Goal: Task Accomplishment & Management: Manage account settings

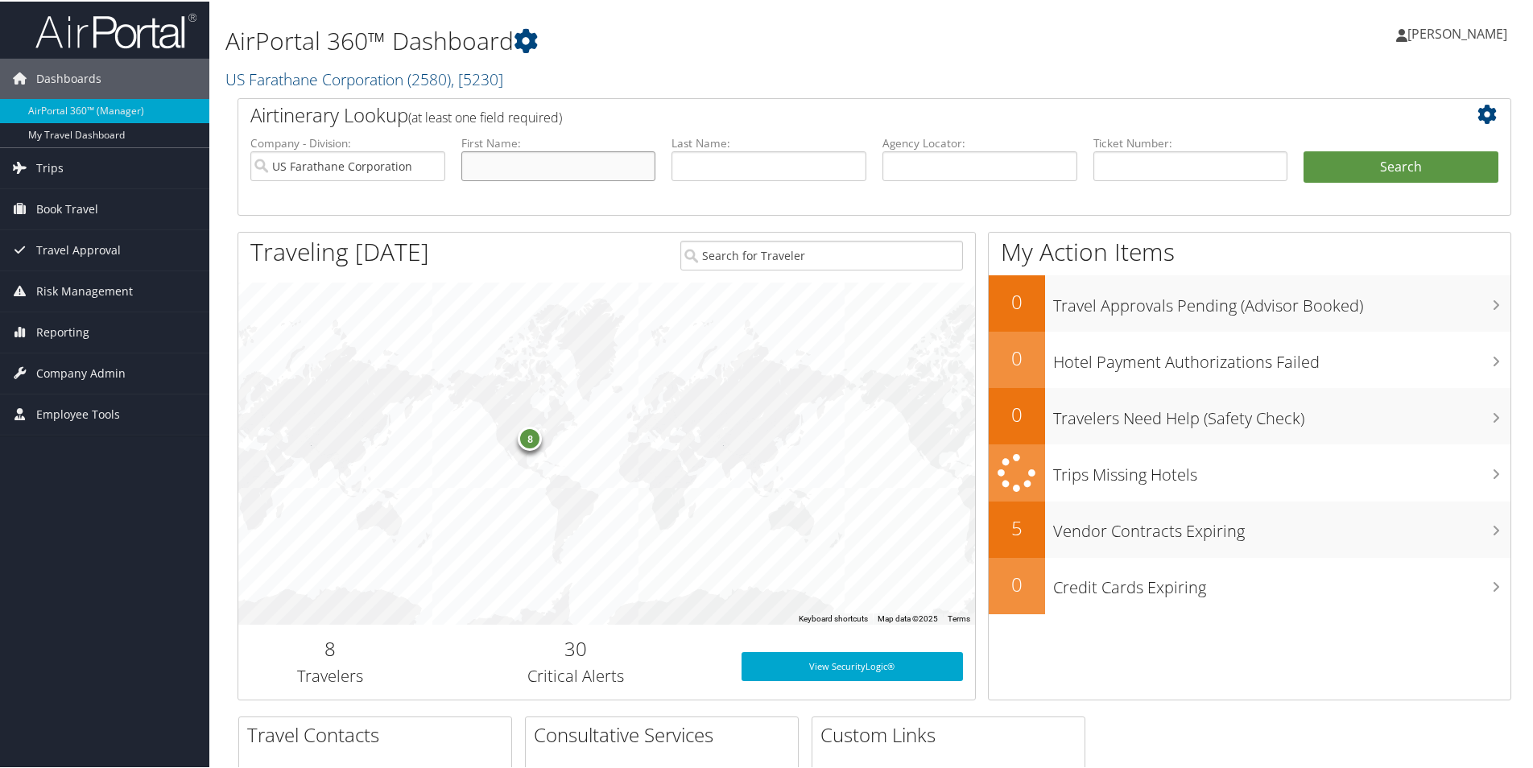
click at [520, 167] on input "text" at bounding box center [558, 165] width 195 height 30
type input "[PERSON_NAME]"
type input "ahrens"
click at [1417, 163] on button "Search" at bounding box center [1401, 166] width 195 height 32
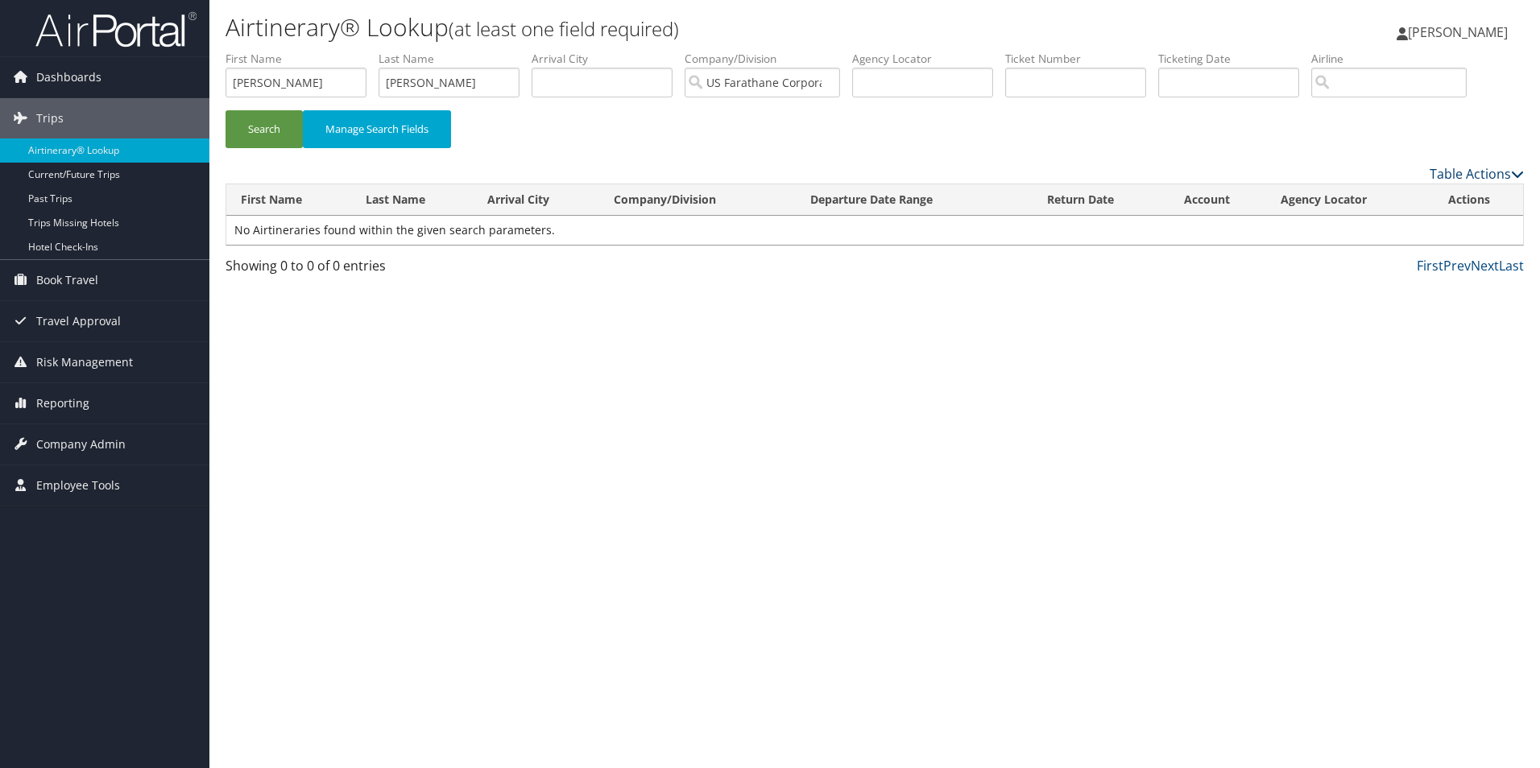
click at [1491, 179] on link "Table Actions" at bounding box center [1476, 174] width 94 height 18
click at [1142, 348] on div at bounding box center [770, 384] width 1540 height 768
click at [291, 78] on input "[PERSON_NAME]" at bounding box center [295, 83] width 141 height 30
click at [225, 110] on button "Search" at bounding box center [263, 129] width 77 height 38
click at [454, 83] on input "[PERSON_NAME]" at bounding box center [449, 83] width 141 height 30
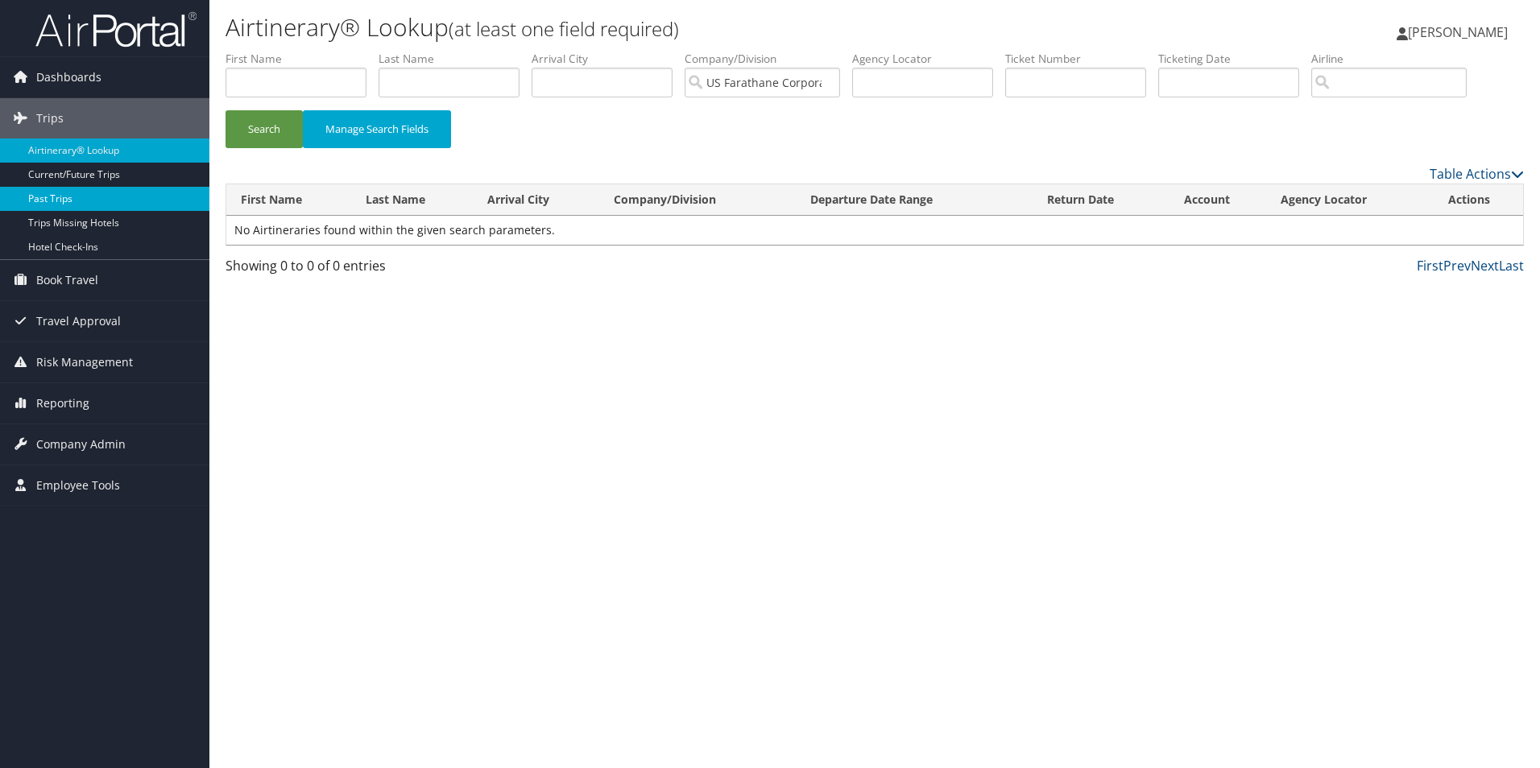
click at [99, 190] on link "Past Trips" at bounding box center [104, 199] width 209 height 24
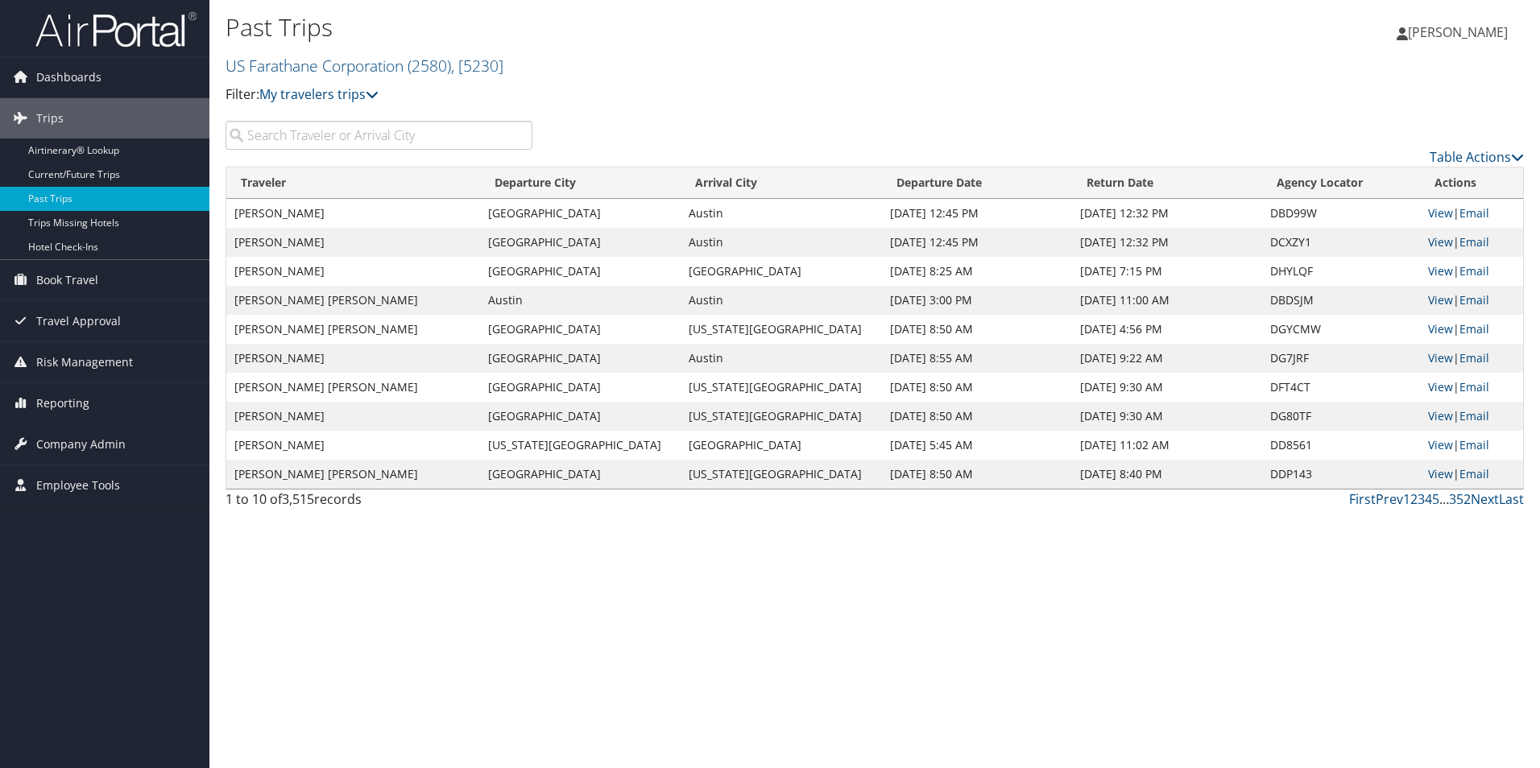
click at [316, 135] on input "search" at bounding box center [378, 135] width 307 height 29
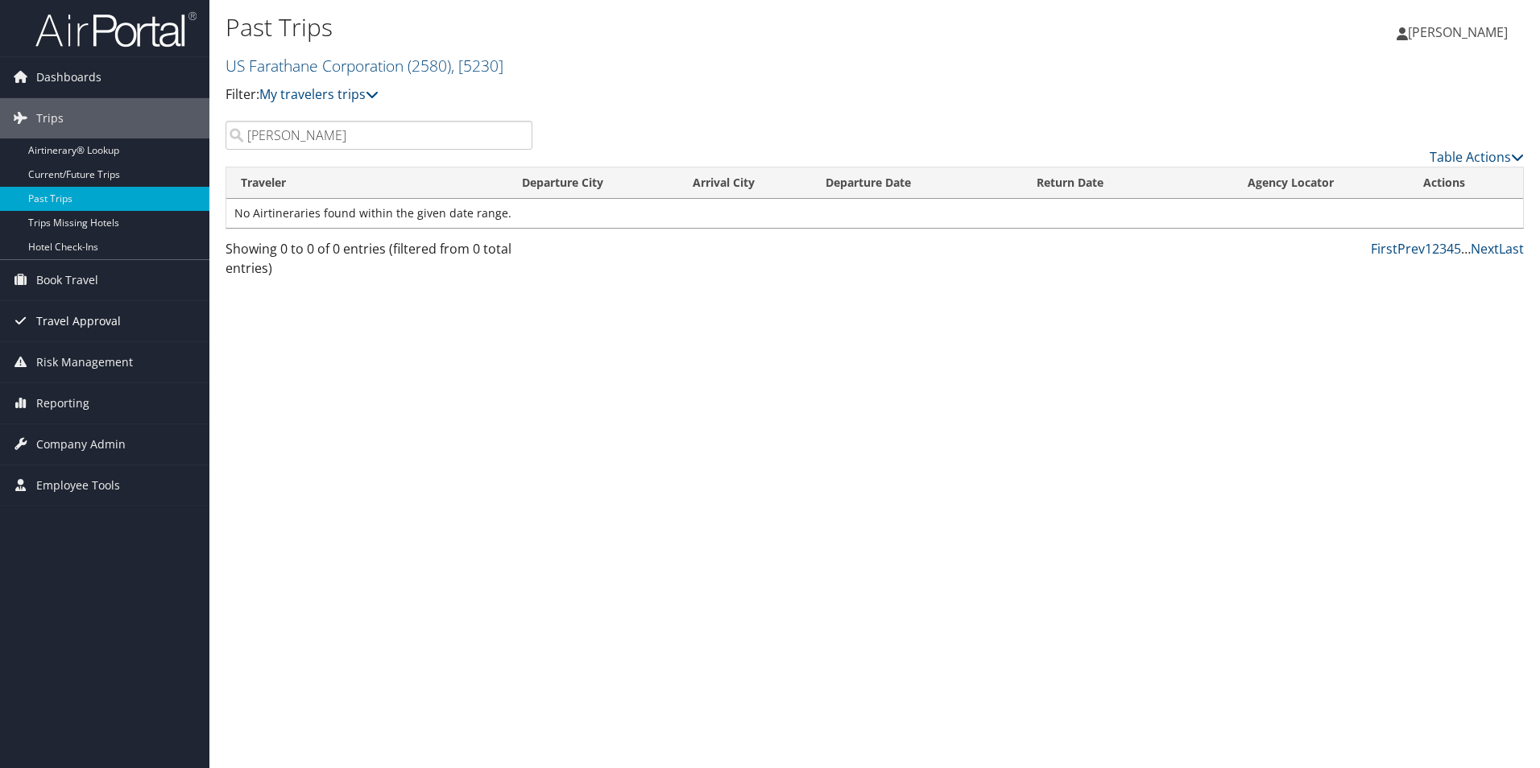
type input "[PERSON_NAME]"
click at [102, 445] on span "Company Admin" at bounding box center [80, 444] width 89 height 40
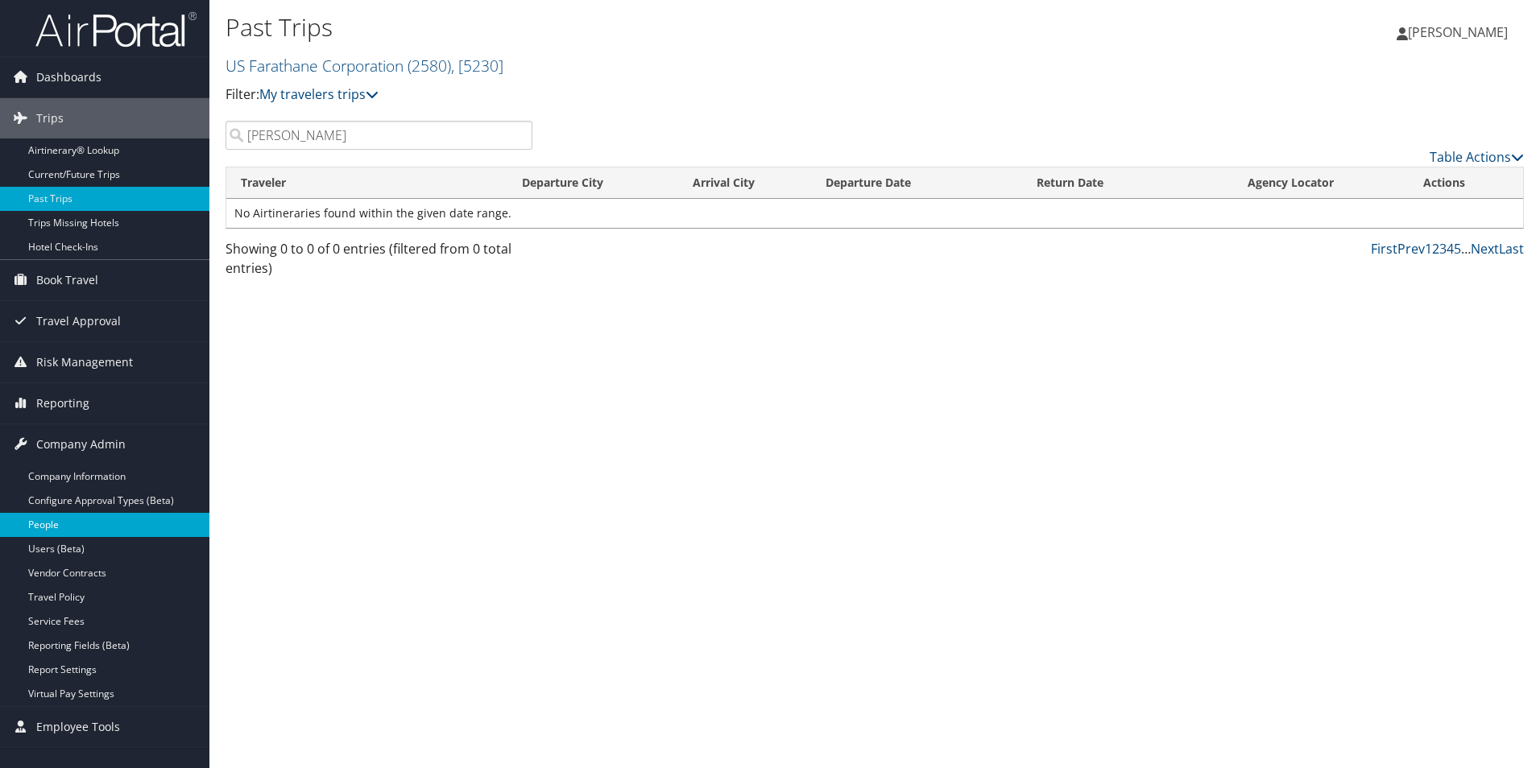
click at [51, 527] on link "People" at bounding box center [104, 525] width 209 height 24
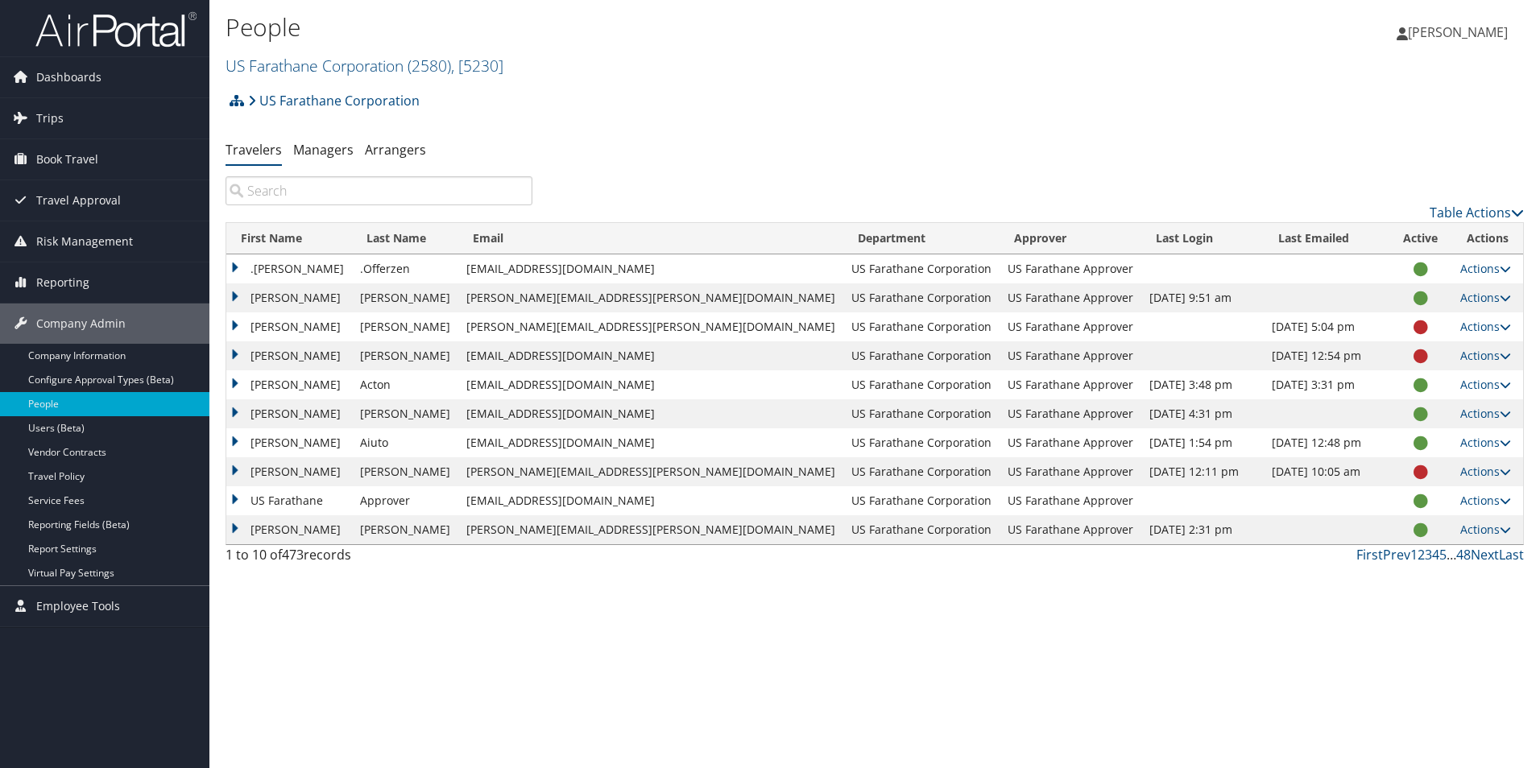
click at [378, 183] on input "search" at bounding box center [378, 190] width 307 height 29
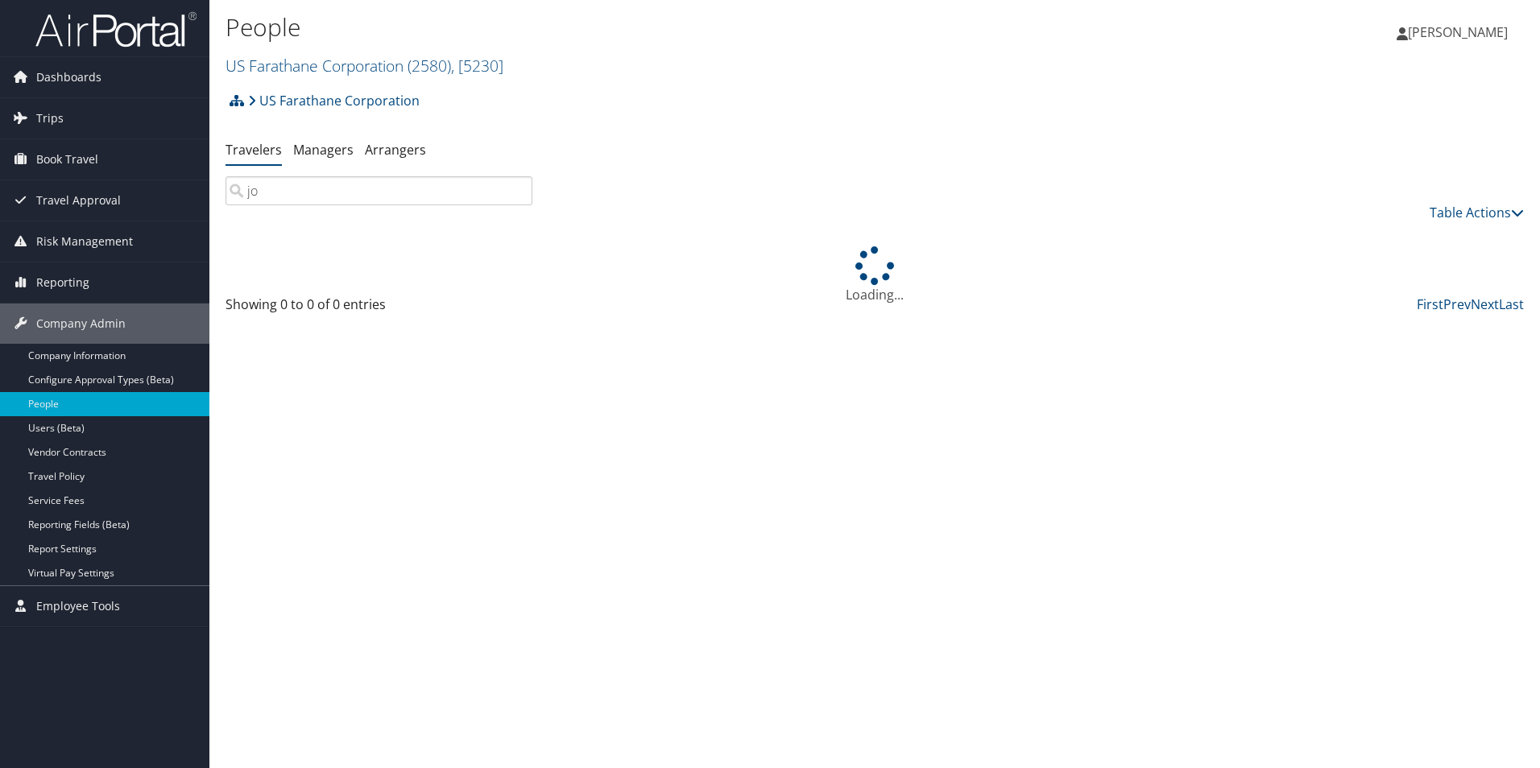
type input "j"
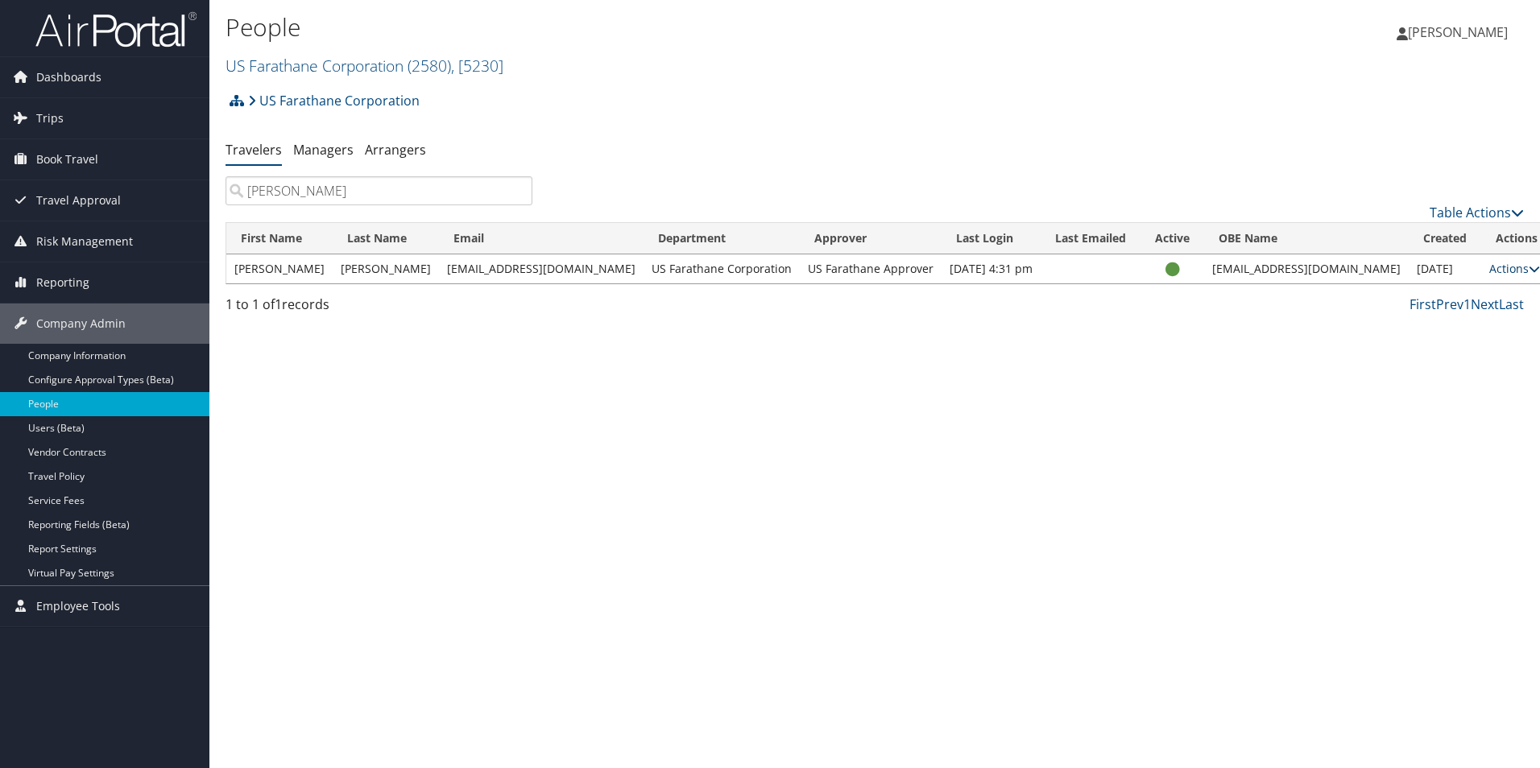
type input "[PERSON_NAME]"
click at [1489, 267] on link "Actions" at bounding box center [1514, 268] width 51 height 15
click at [1419, 316] on link "View Profile" at bounding box center [1433, 319] width 148 height 27
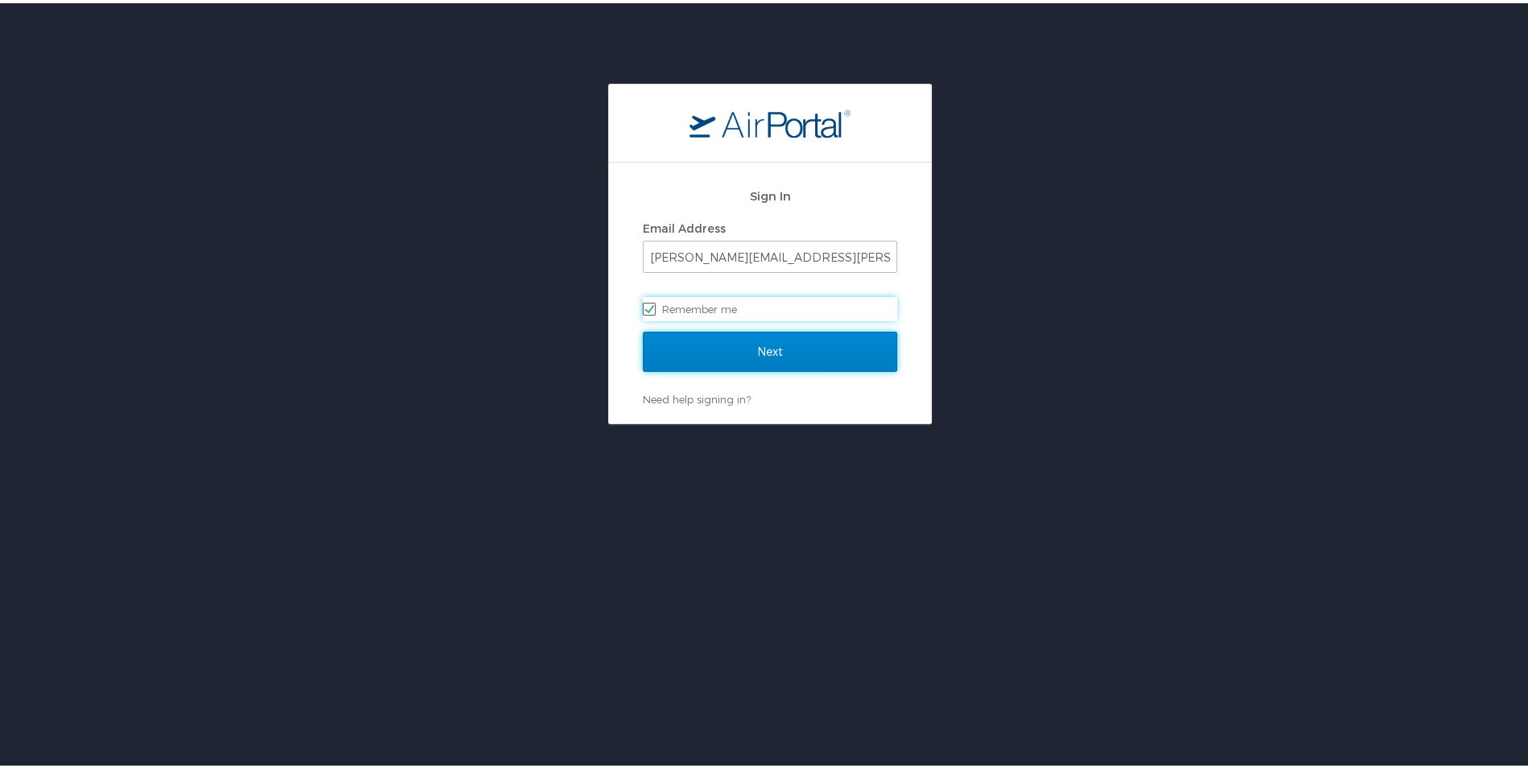
click at [811, 351] on input "Next" at bounding box center [770, 349] width 254 height 40
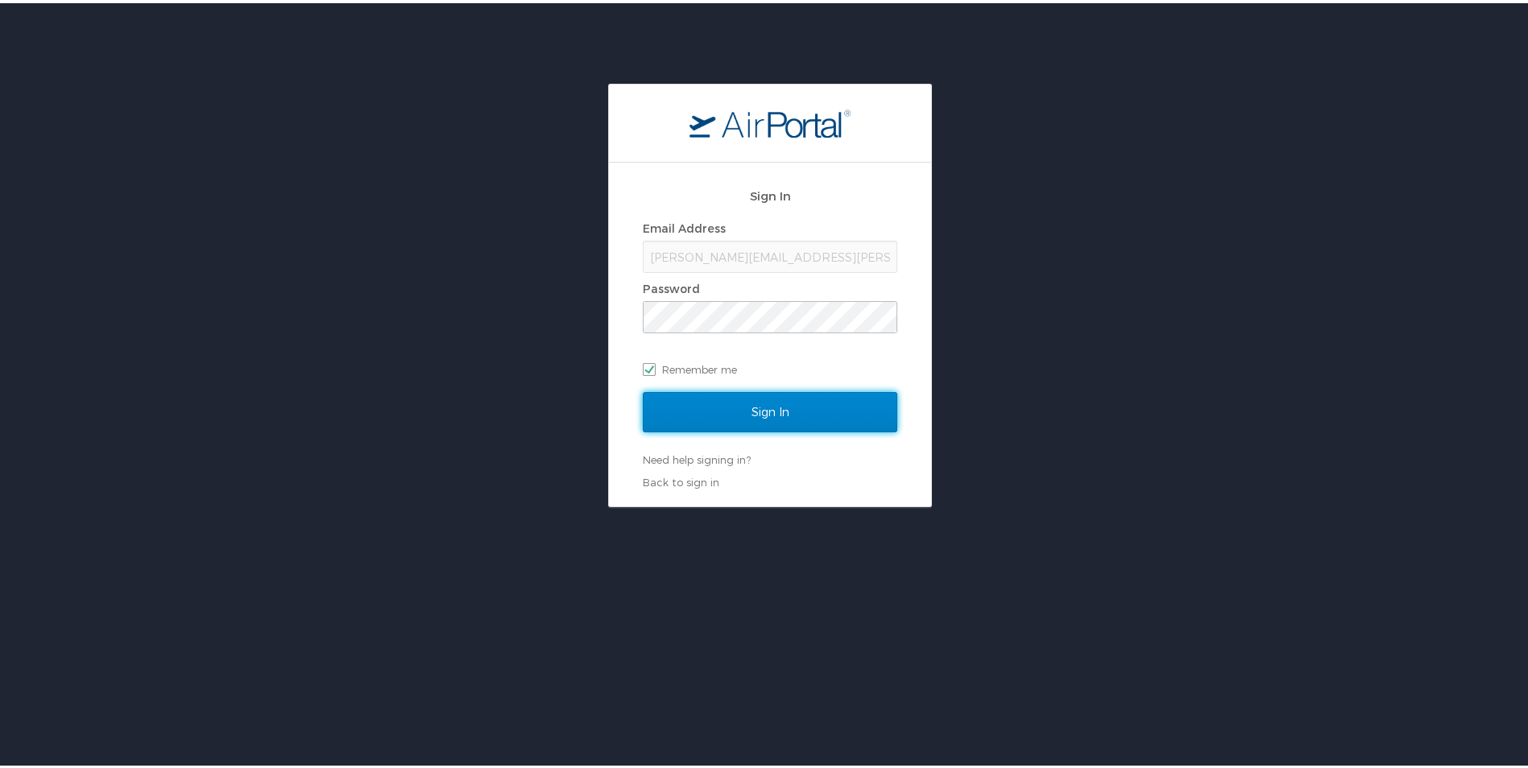
click at [778, 409] on input "Sign In" at bounding box center [770, 409] width 254 height 40
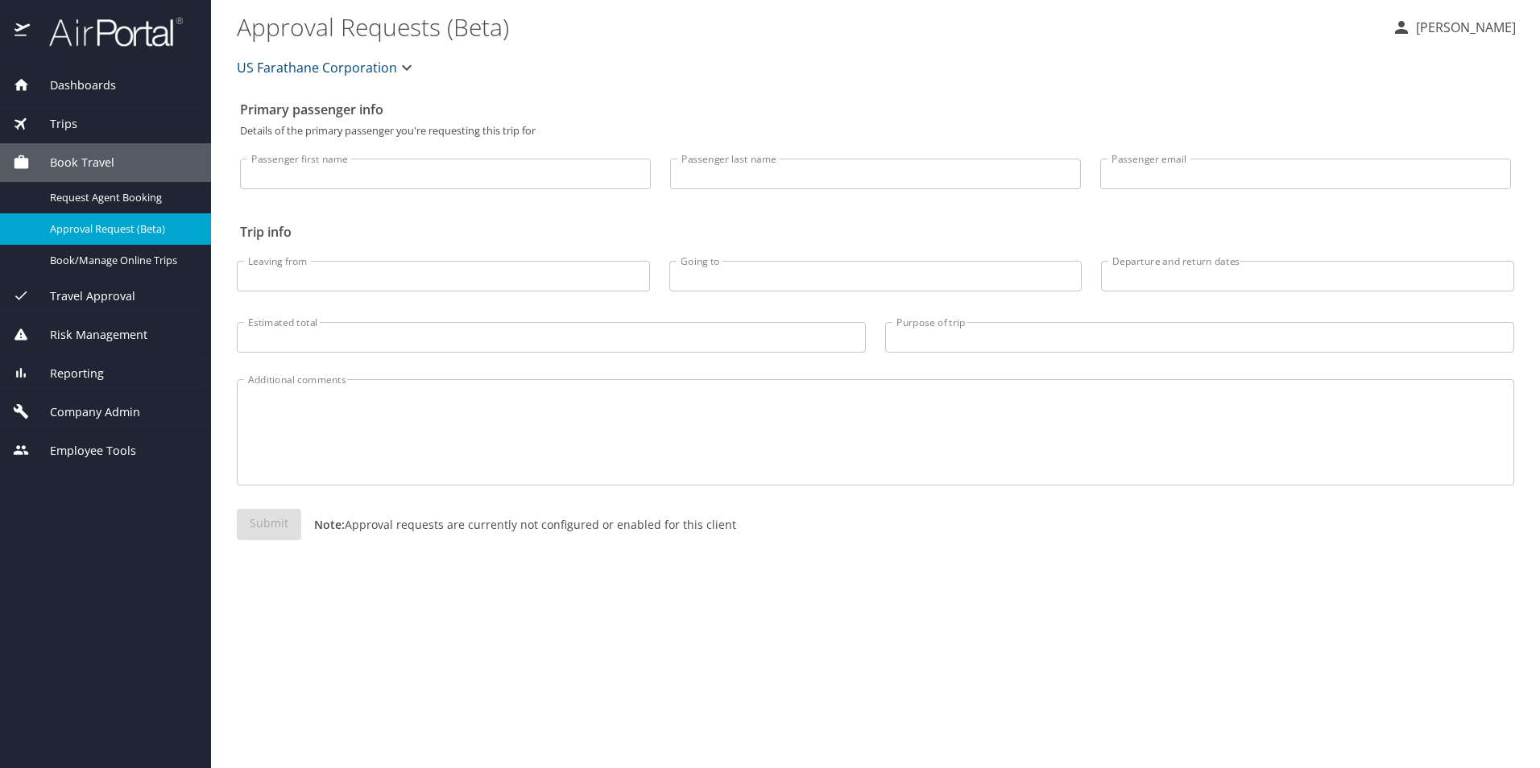
click at [85, 412] on span "Company Admin" at bounding box center [85, 412] width 110 height 18
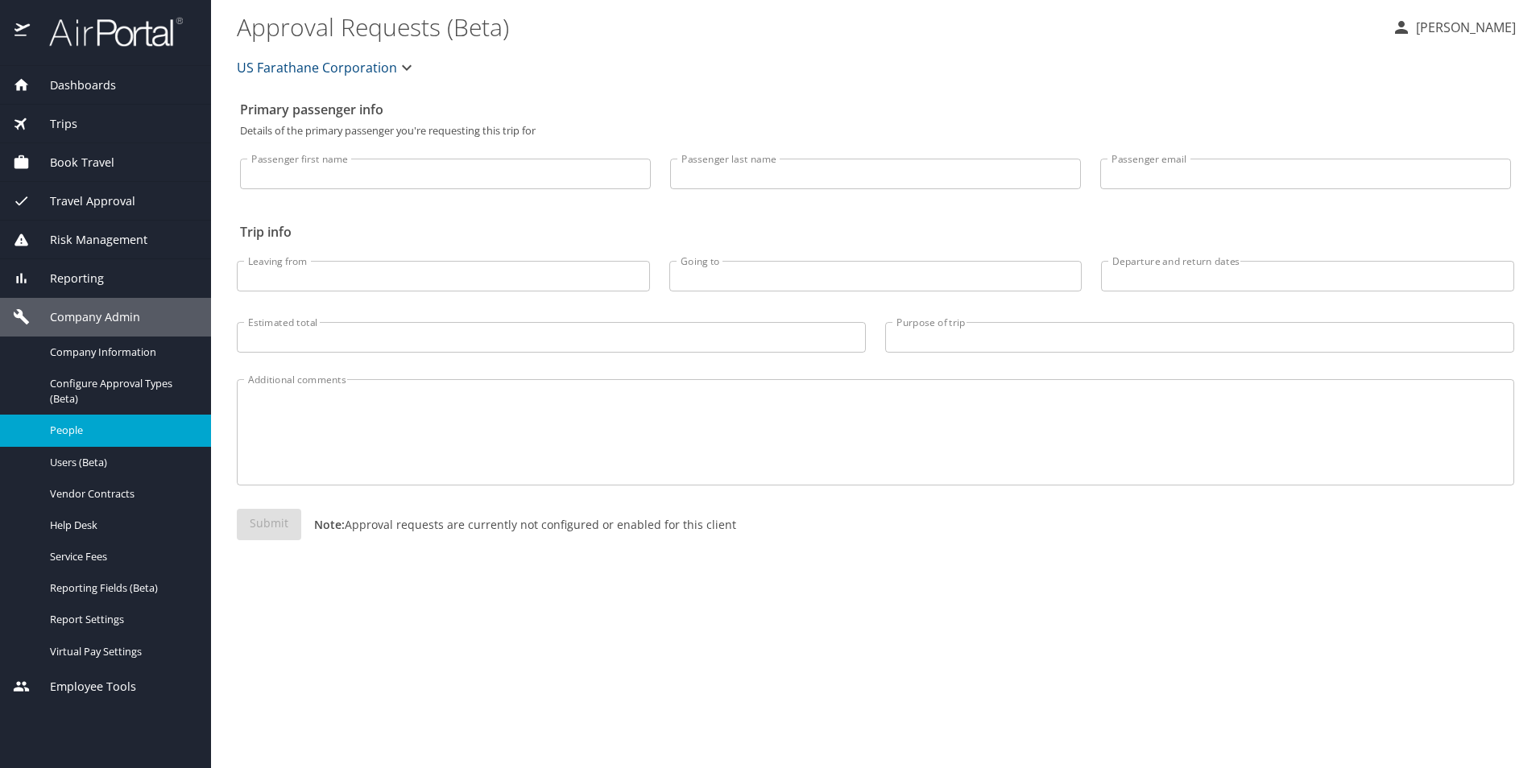
click at [91, 428] on span "People" at bounding box center [121, 430] width 142 height 15
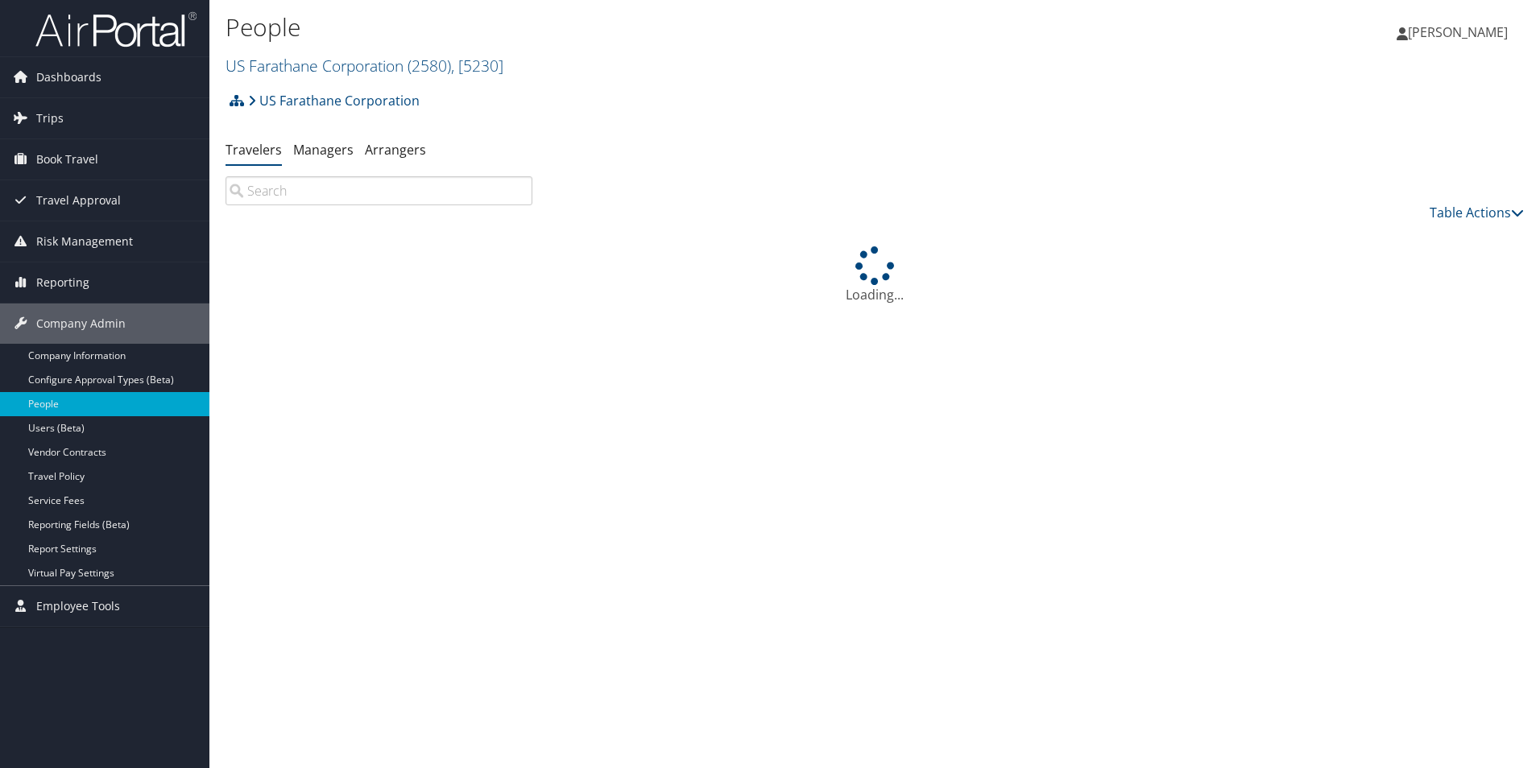
click at [251, 192] on input "search" at bounding box center [378, 190] width 307 height 29
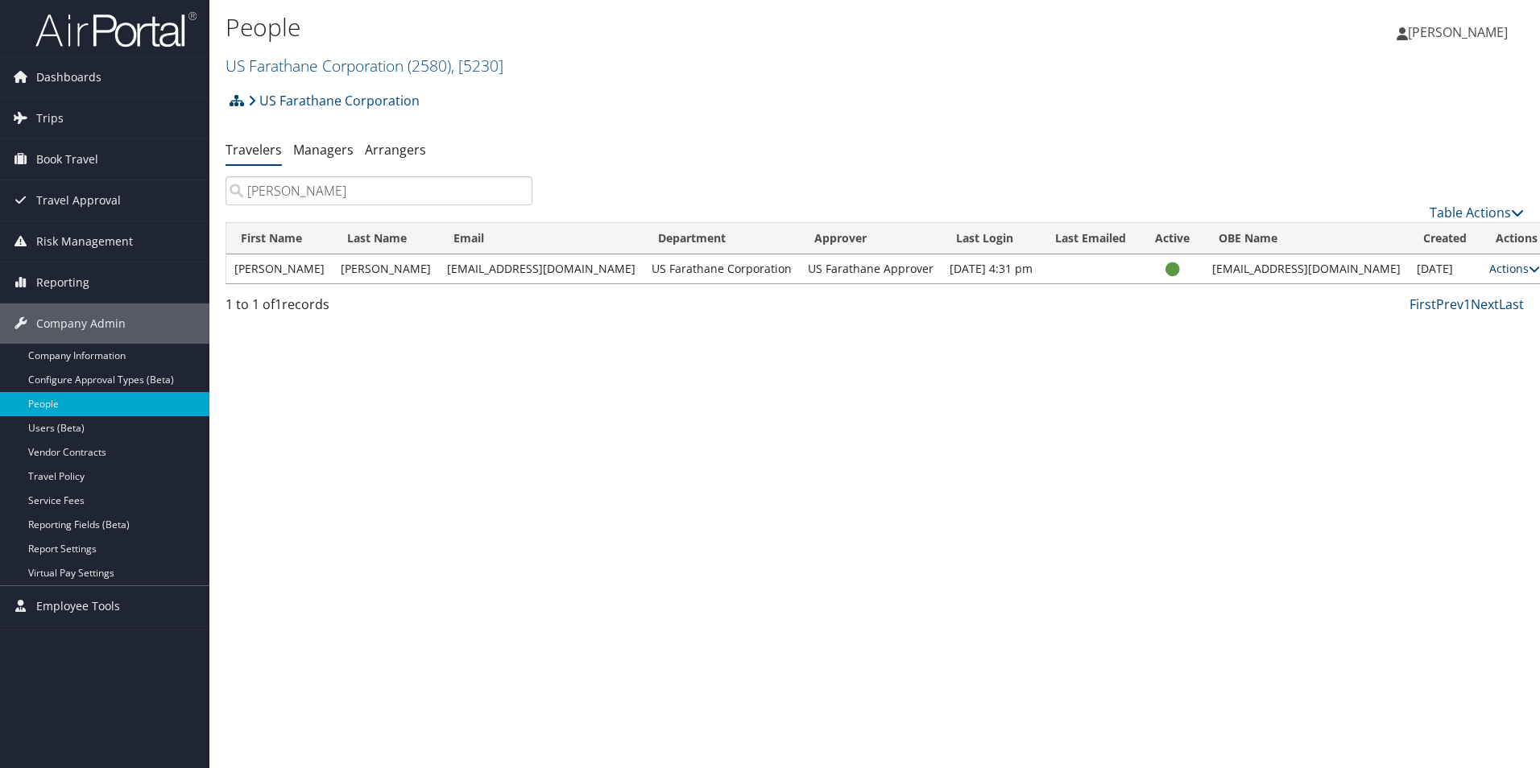
type input "[PERSON_NAME]"
click at [1529, 267] on icon at bounding box center [1534, 268] width 11 height 11
click at [1440, 320] on link "View Profile" at bounding box center [1433, 319] width 148 height 27
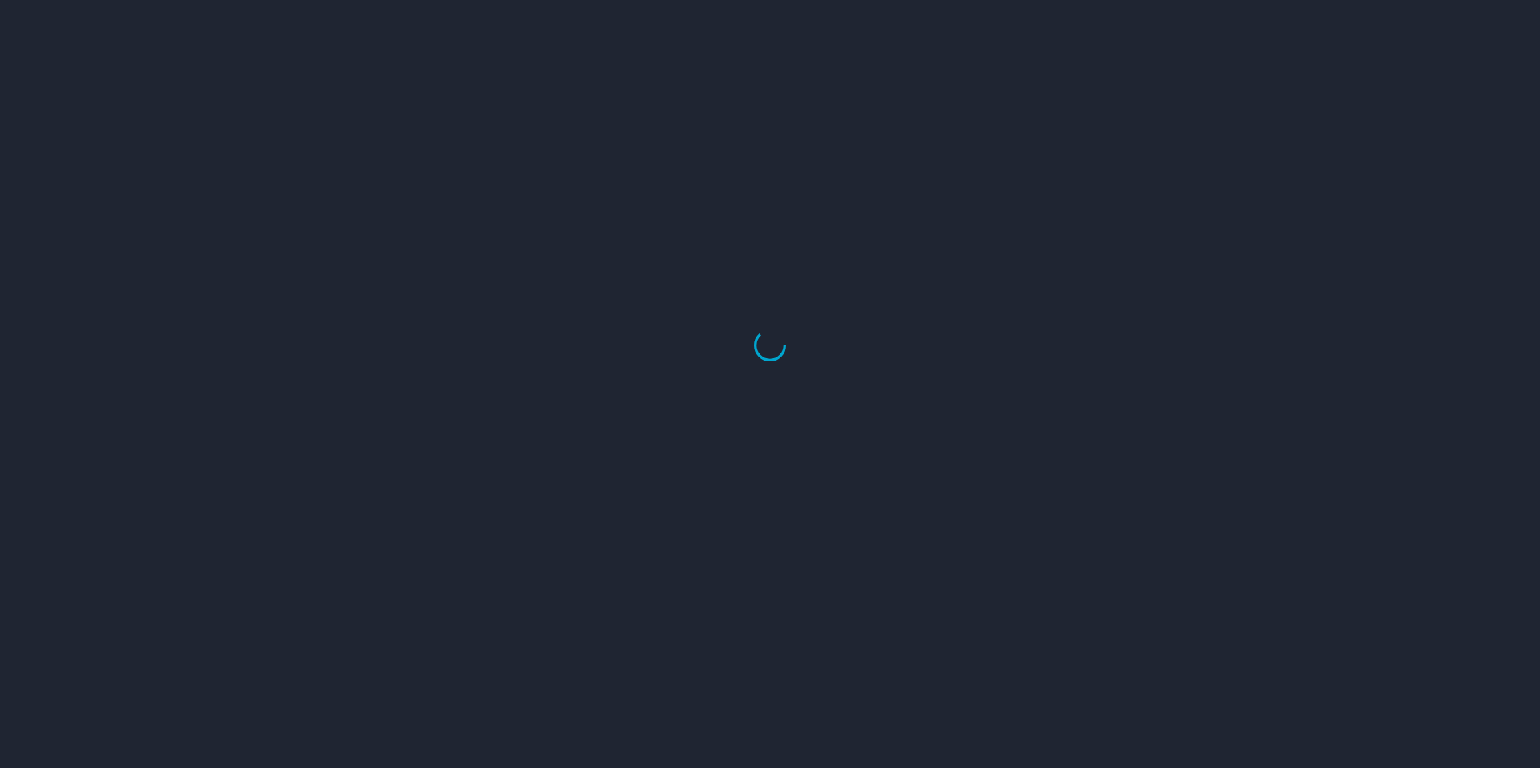
select select "US"
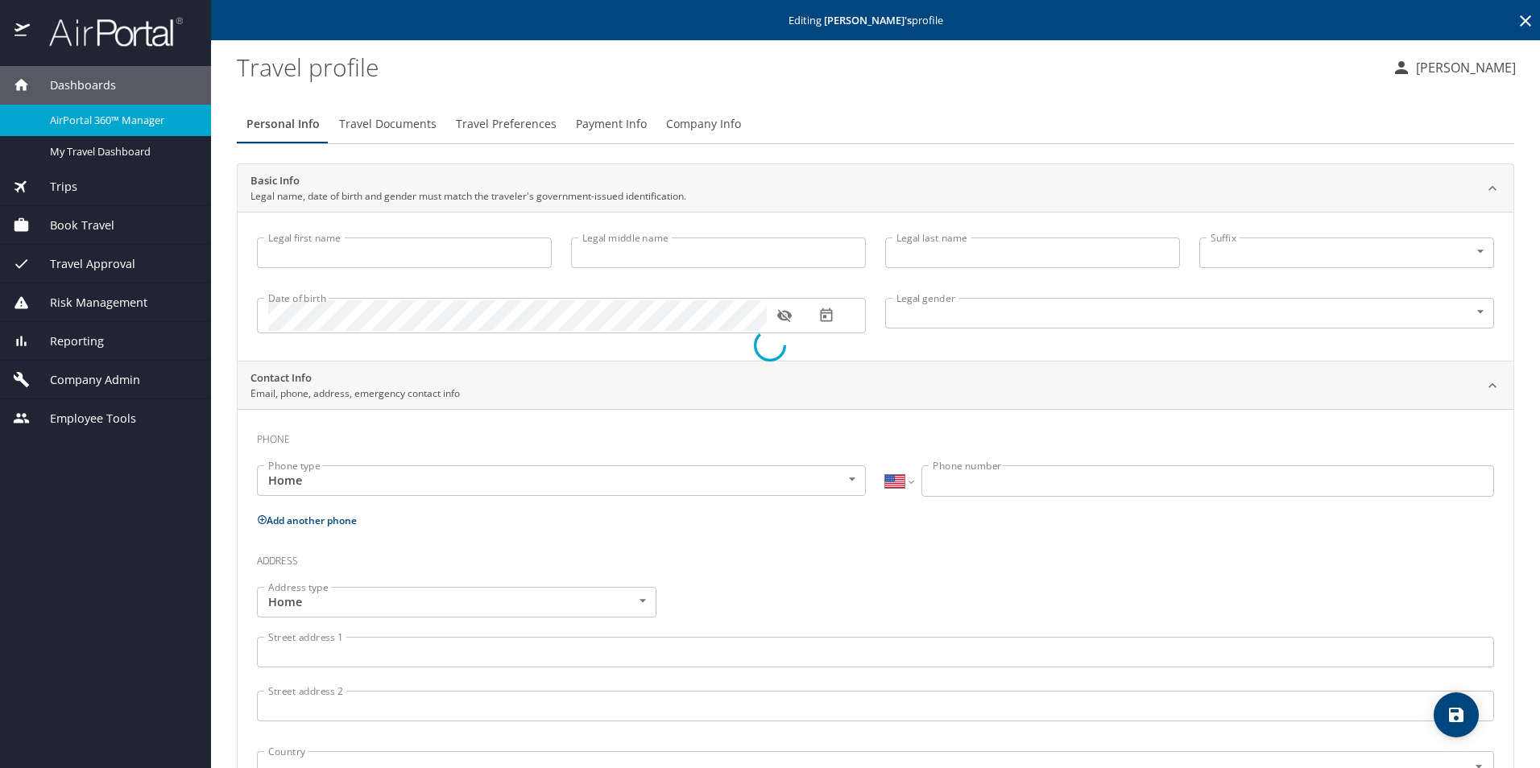
type input "[PERSON_NAME]"
type input "Lynn"
type input "[PERSON_NAME]"
type input "Female"
select select "US"
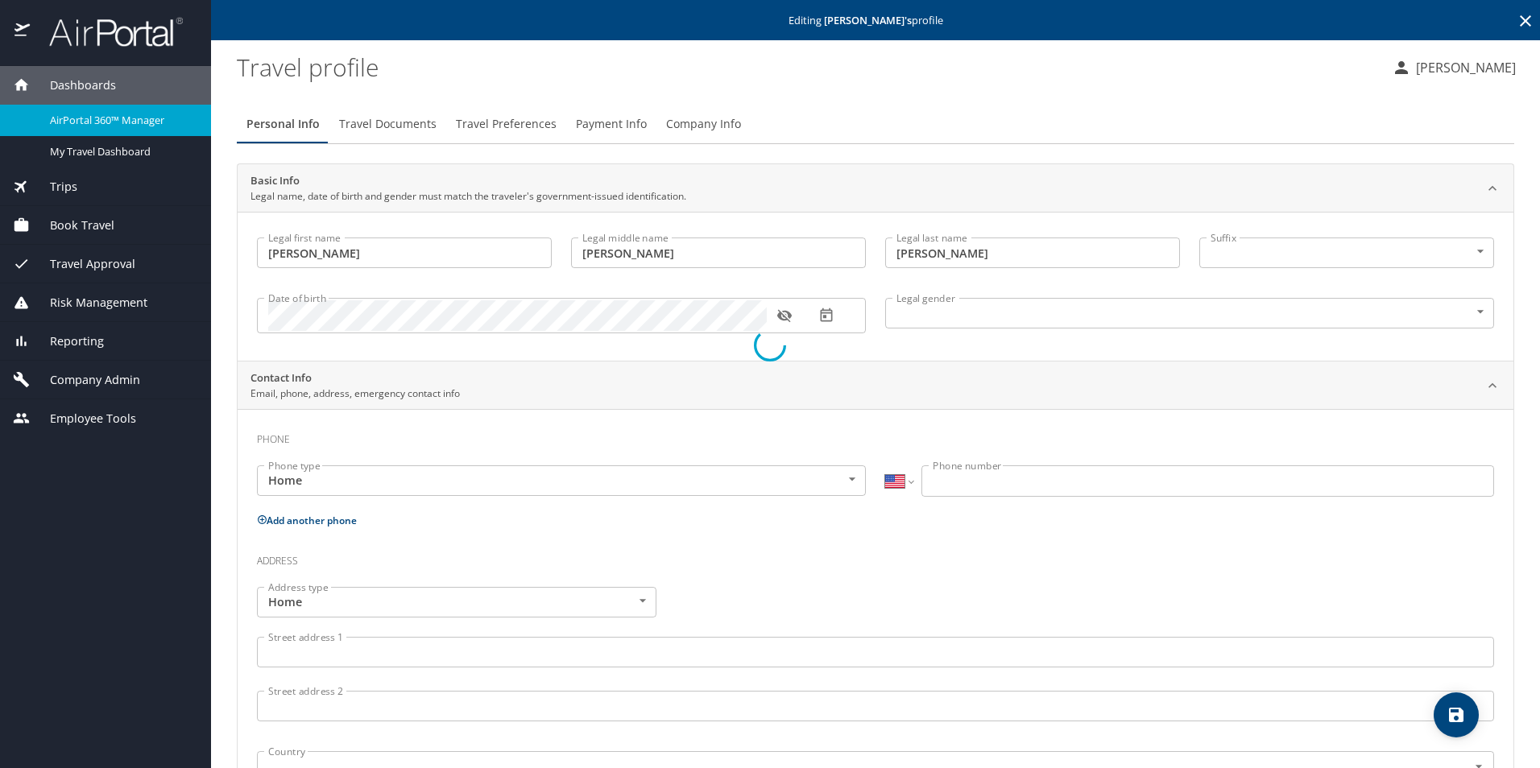
select select "US"
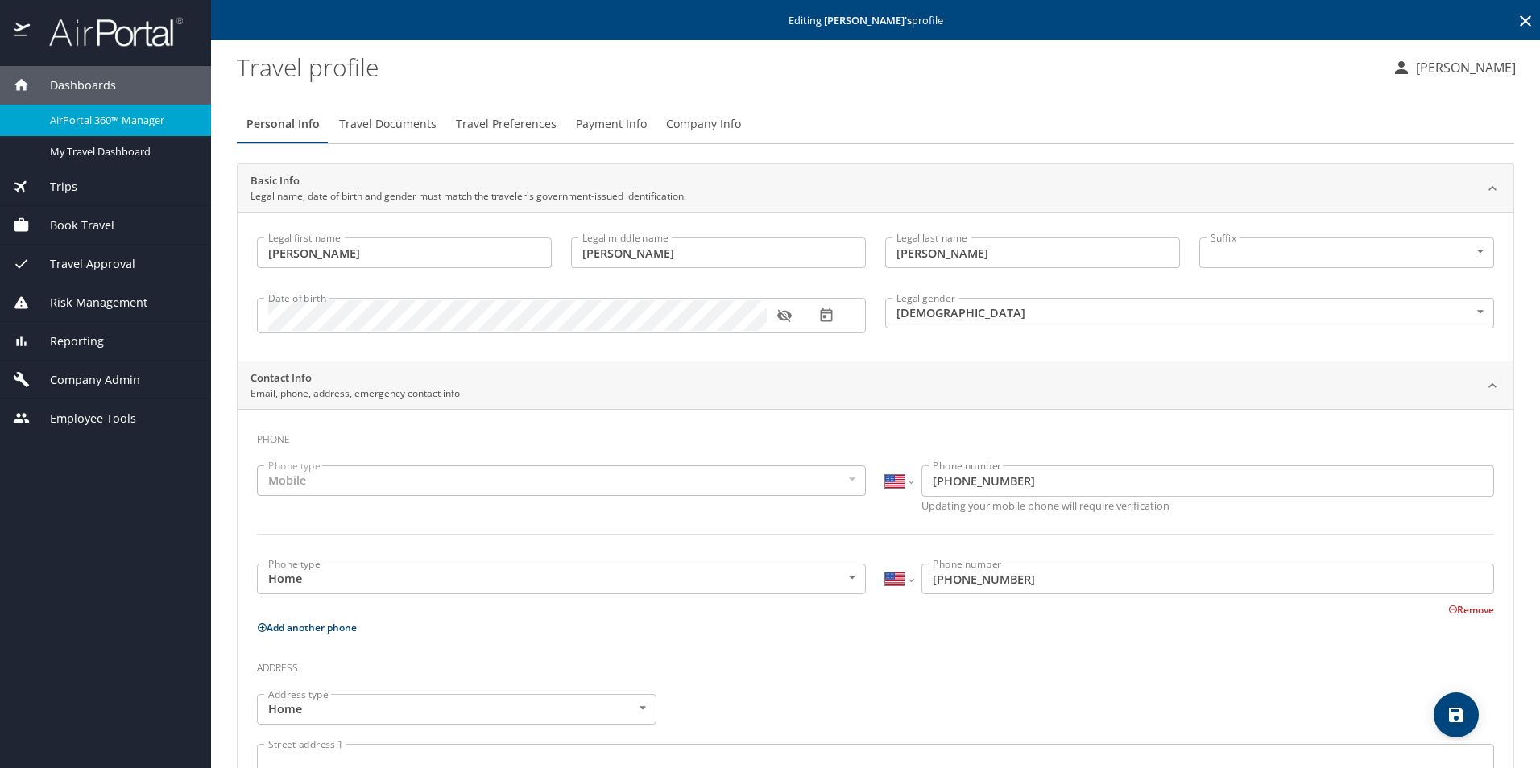
click at [77, 375] on span "Company Admin" at bounding box center [85, 380] width 110 height 18
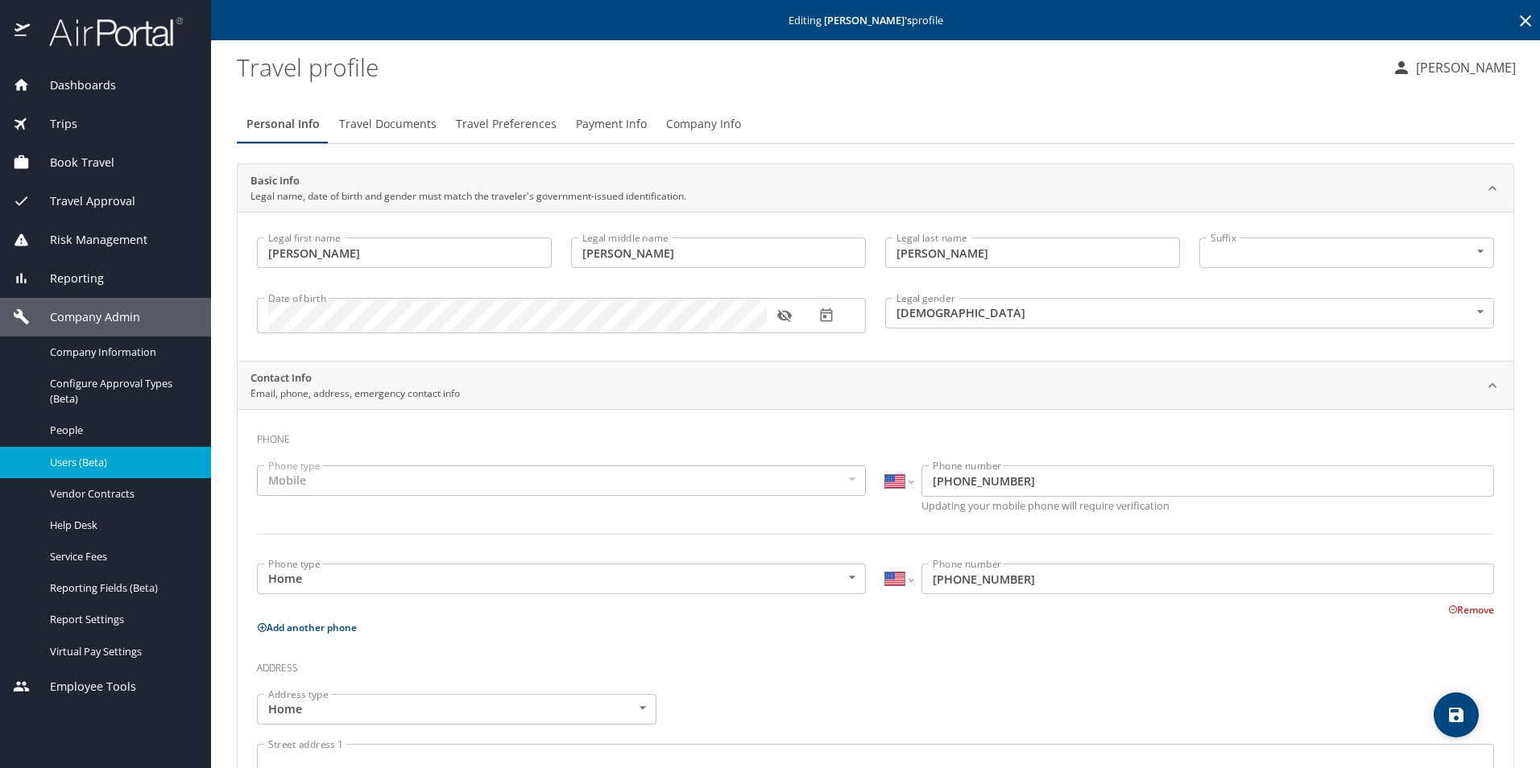
click at [76, 461] on span "Users (Beta)" at bounding box center [121, 462] width 142 height 15
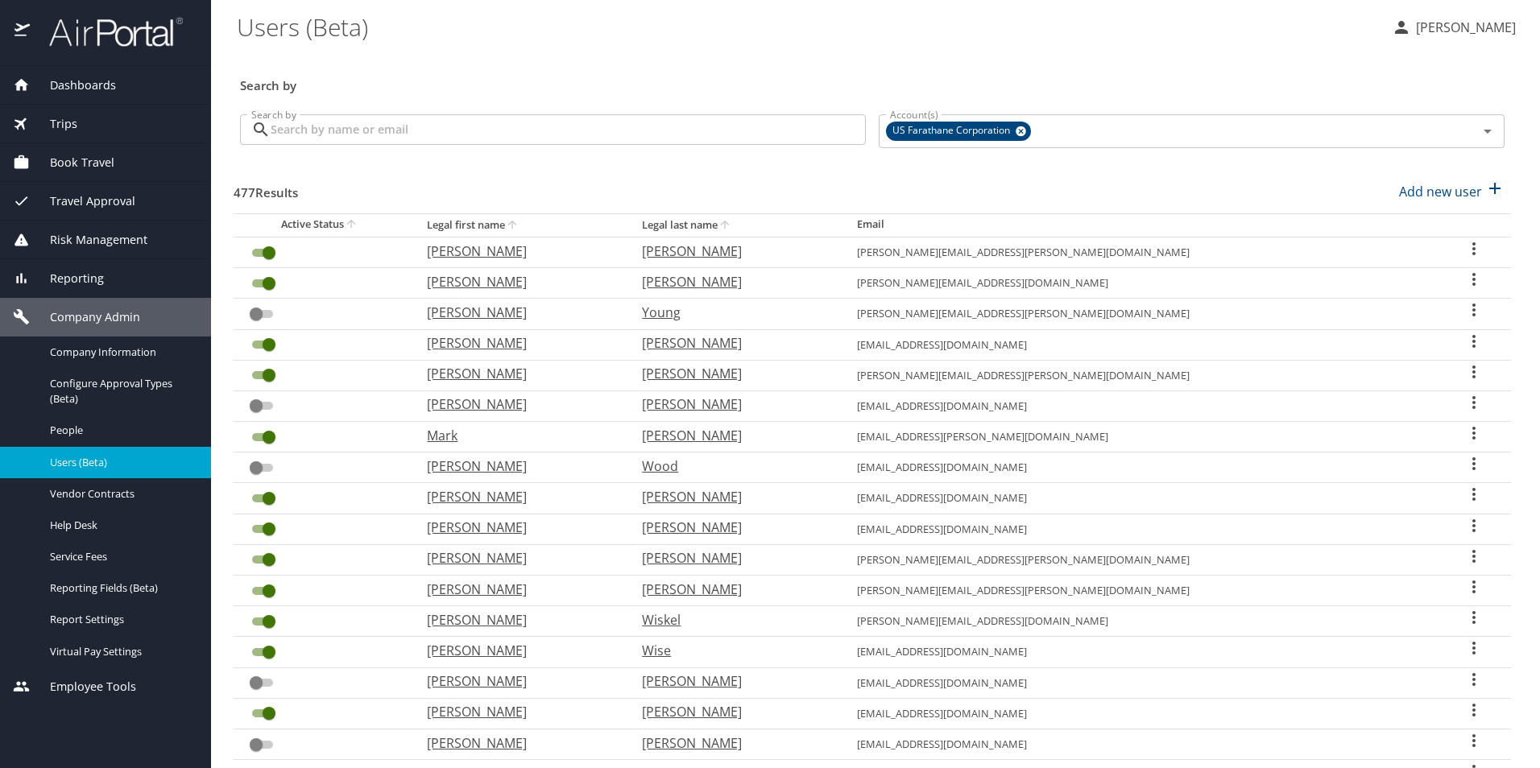
click at [385, 130] on input "Search by" at bounding box center [568, 129] width 595 height 31
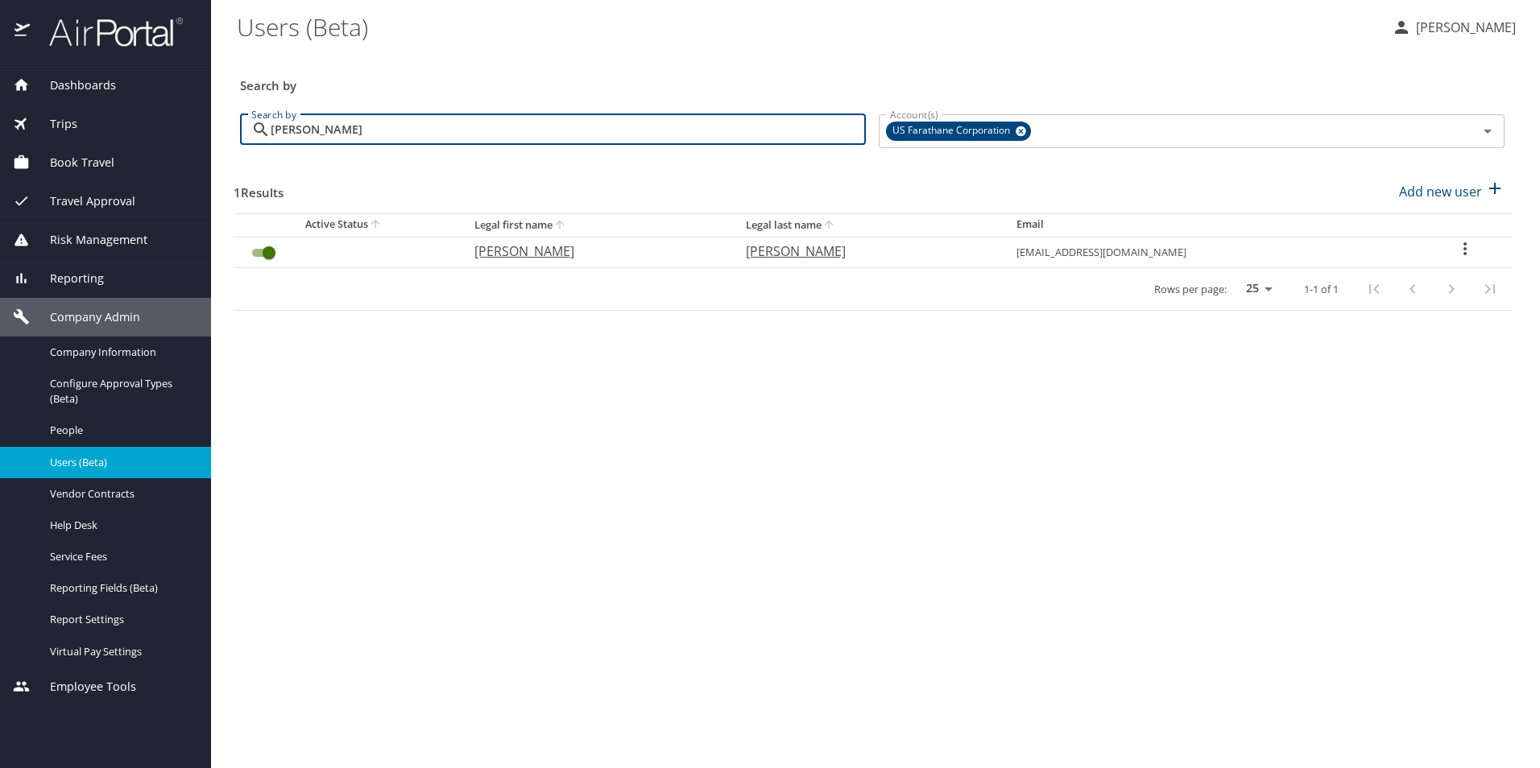
type input "[PERSON_NAME]"
